Goal: Transaction & Acquisition: Purchase product/service

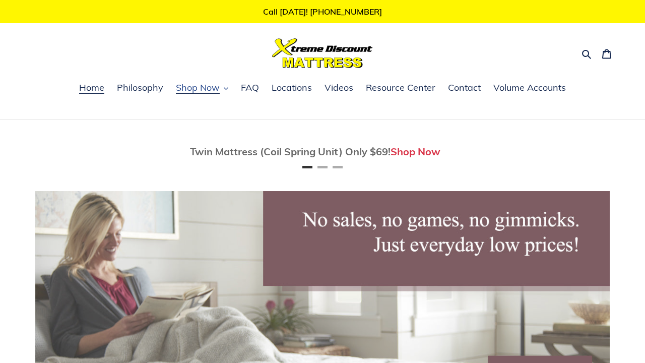
click at [222, 89] on button "Shop Now" at bounding box center [202, 88] width 63 height 15
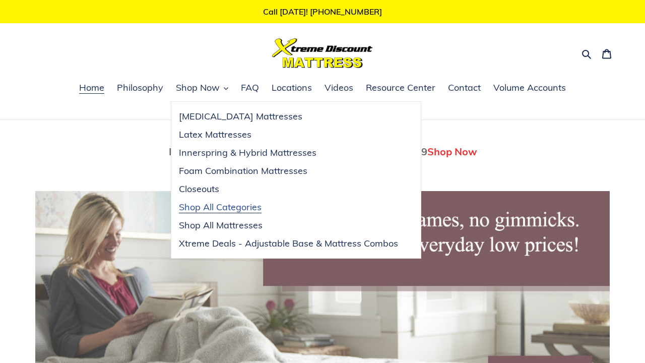
scroll to position [0, 575]
click at [216, 239] on span "Xtreme Deals - Adjustable Base & Mattress Combos" at bounding box center [288, 243] width 219 height 12
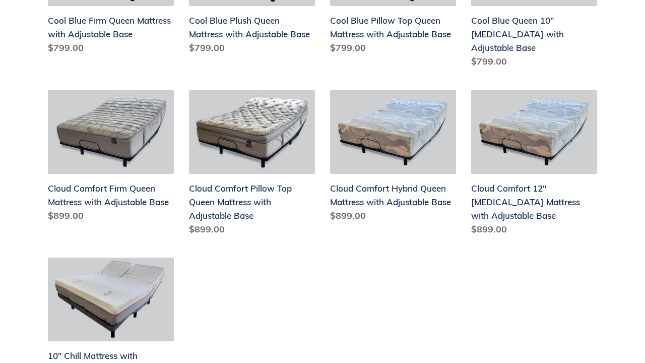
scroll to position [382, 0]
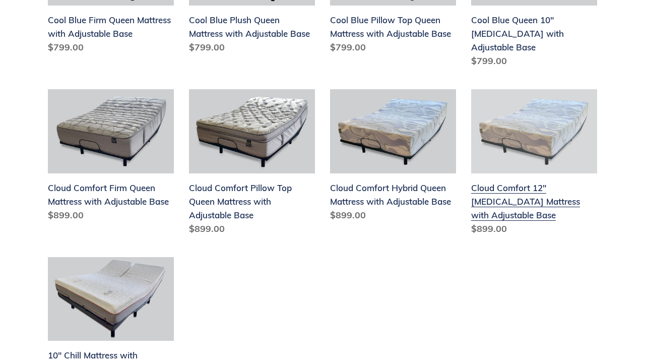
click at [519, 192] on link "Cloud Comfort 12" [MEDICAL_DATA] Mattress with Adjustable Base" at bounding box center [534, 164] width 126 height 150
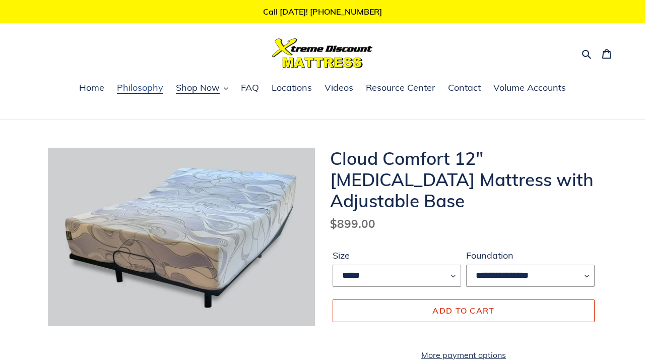
click at [140, 90] on span "Philosophy" at bounding box center [140, 88] width 46 height 12
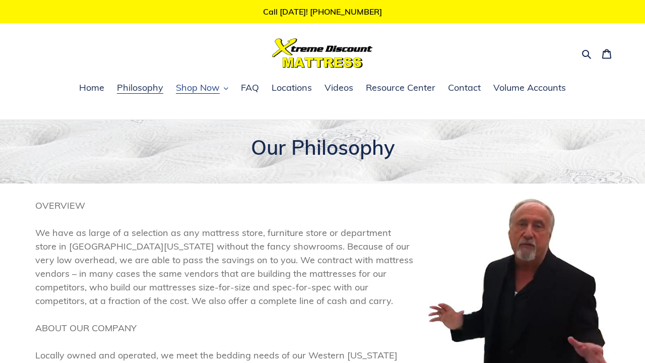
click at [209, 90] on span "Shop Now" at bounding box center [198, 88] width 44 height 12
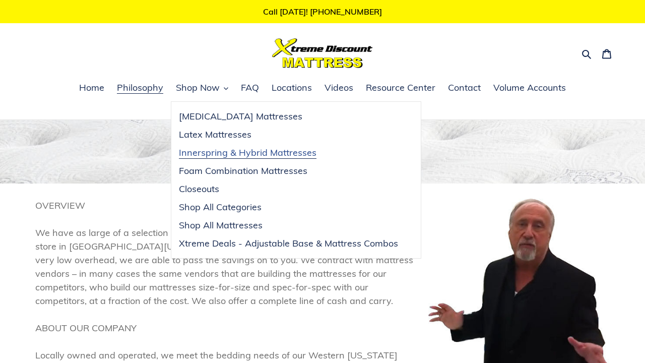
click at [206, 153] on span "Innerspring & Hybrid Mattresses" at bounding box center [248, 153] width 138 height 12
